Goal: Find specific page/section: Find specific page/section

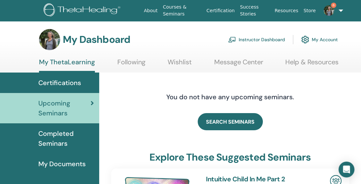
click at [64, 115] on span "Upcoming Seminars" at bounding box center [64, 108] width 52 height 20
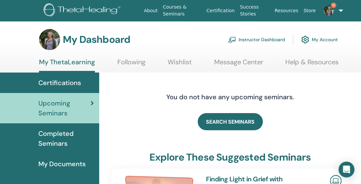
click at [258, 43] on link "Instructor Dashboard" at bounding box center [256, 39] width 57 height 15
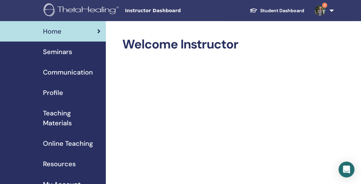
click at [66, 54] on span "Seminars" at bounding box center [57, 52] width 29 height 10
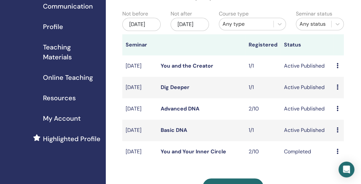
scroll to position [67, 0]
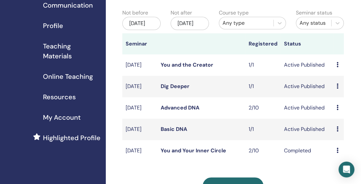
click at [337, 132] on icon at bounding box center [337, 129] width 2 height 5
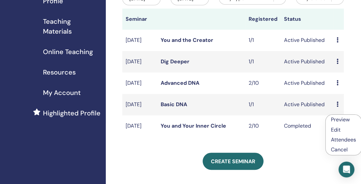
scroll to position [92, 0]
click at [340, 120] on link "Preview" at bounding box center [340, 119] width 19 height 7
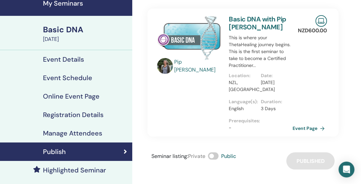
scroll to position [31, 0]
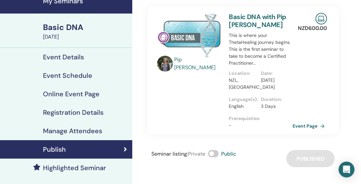
click at [313, 125] on link "Event Page" at bounding box center [310, 126] width 35 height 10
